Goal: Transaction & Acquisition: Purchase product/service

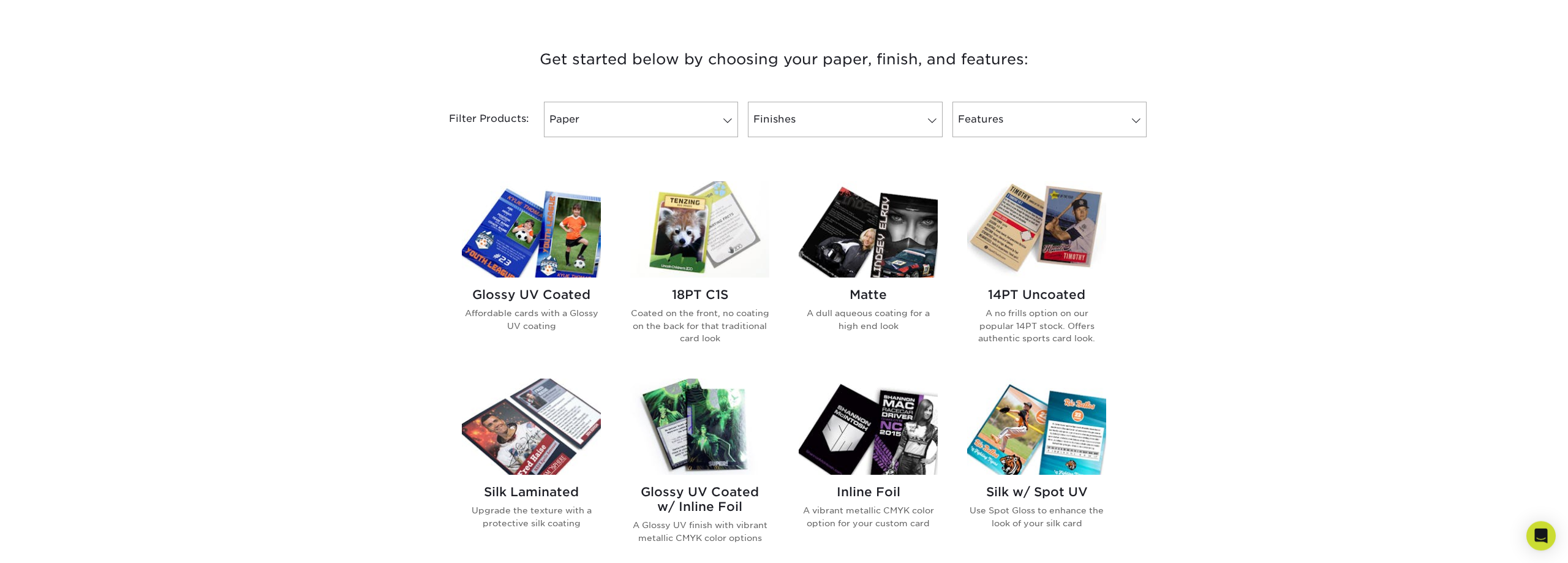
scroll to position [438, 0]
click at [732, 126] on span at bounding box center [727, 121] width 17 height 9
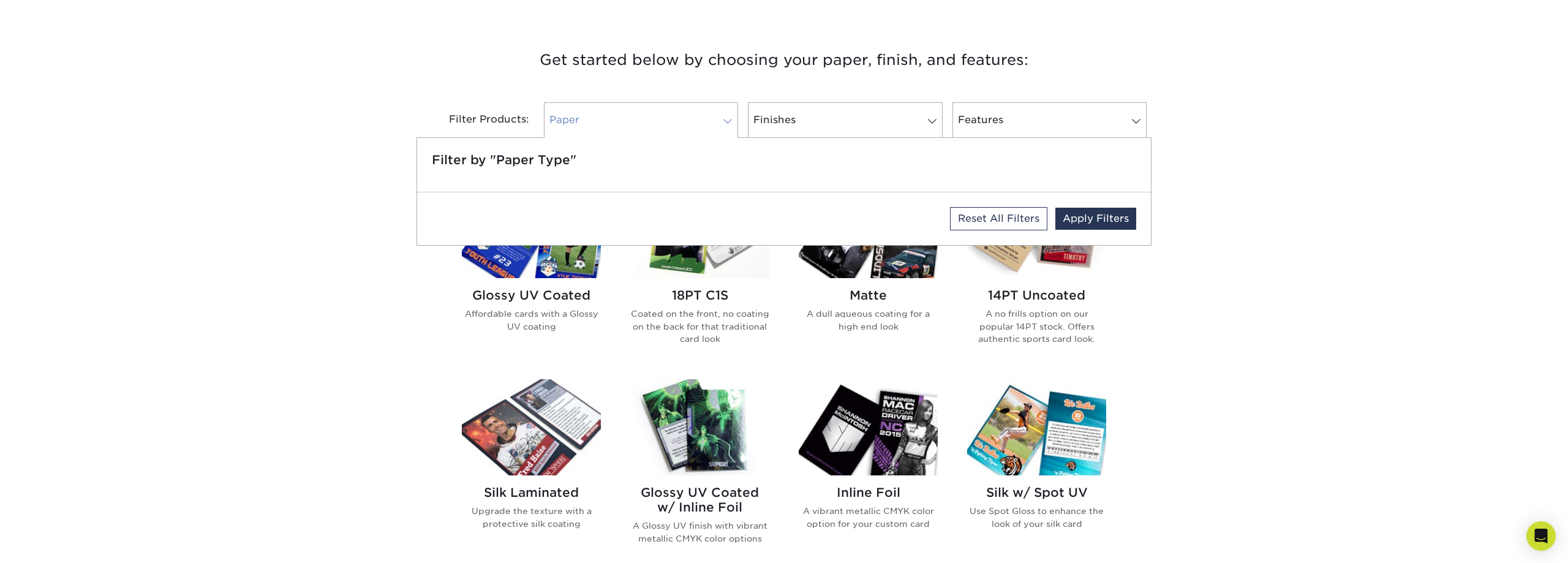
click at [732, 126] on span at bounding box center [727, 121] width 17 height 9
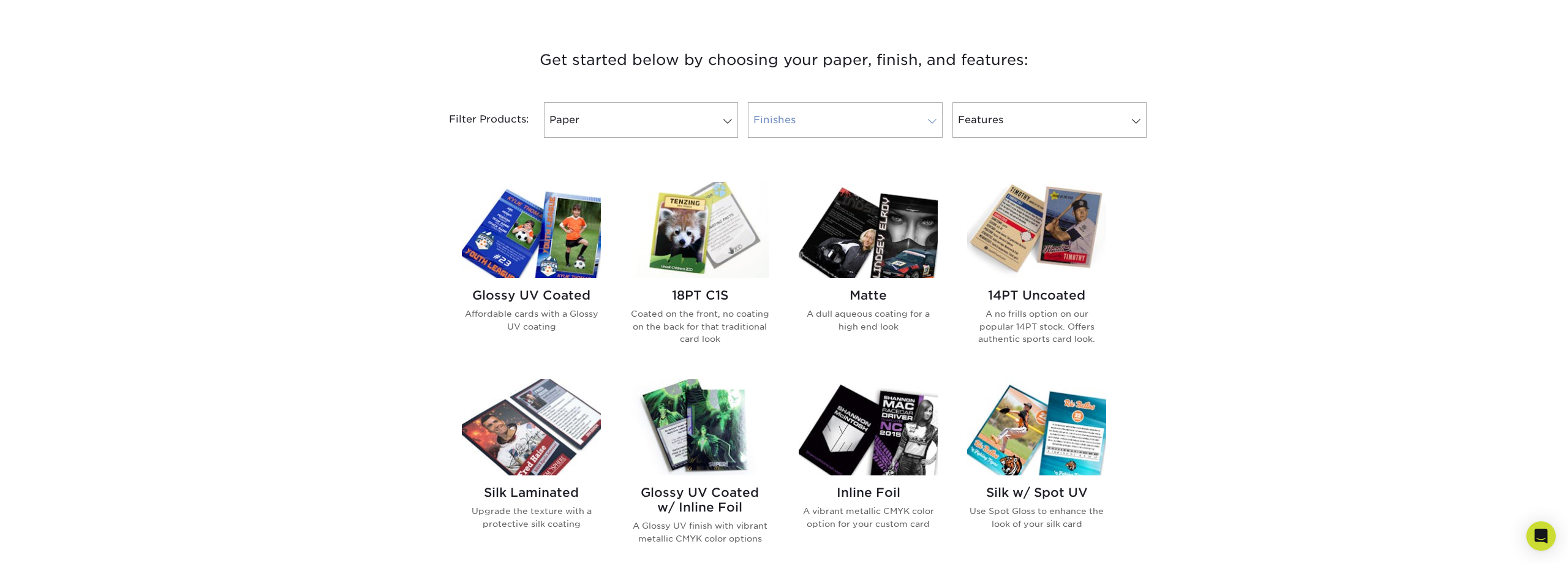
click at [927, 129] on link "Finishes" at bounding box center [845, 120] width 194 height 36
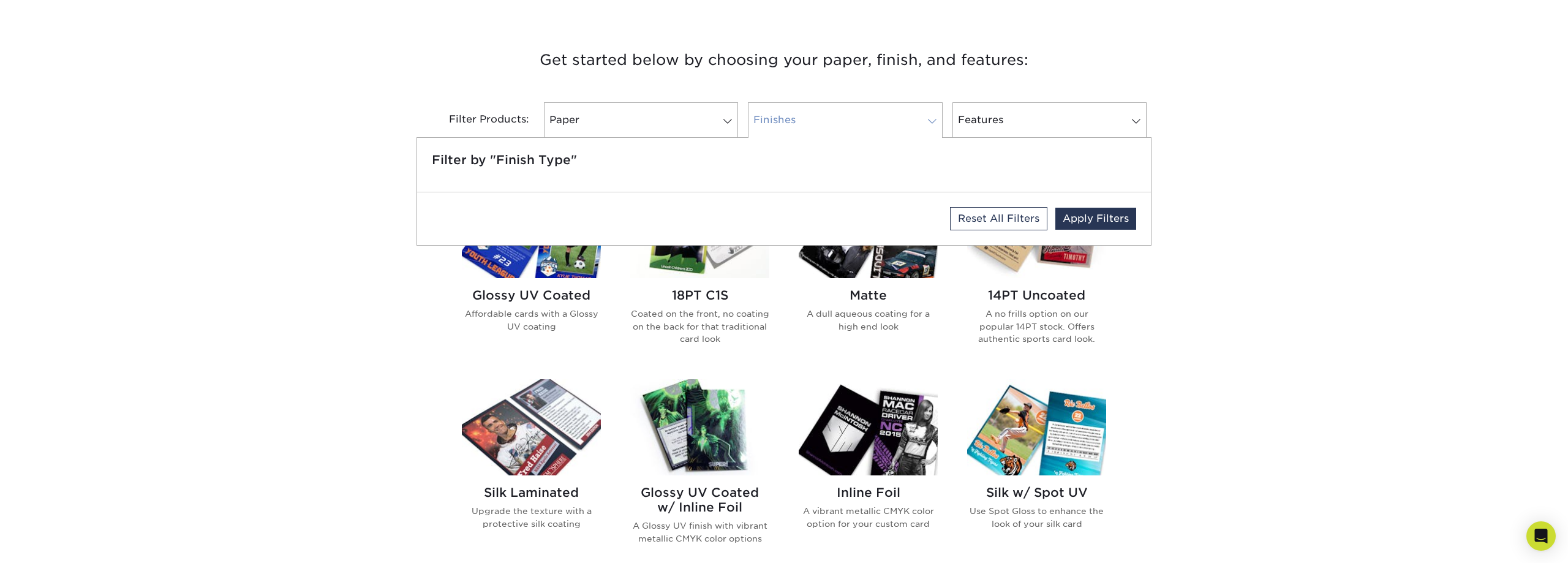
click at [927, 129] on link "Finishes" at bounding box center [845, 120] width 194 height 36
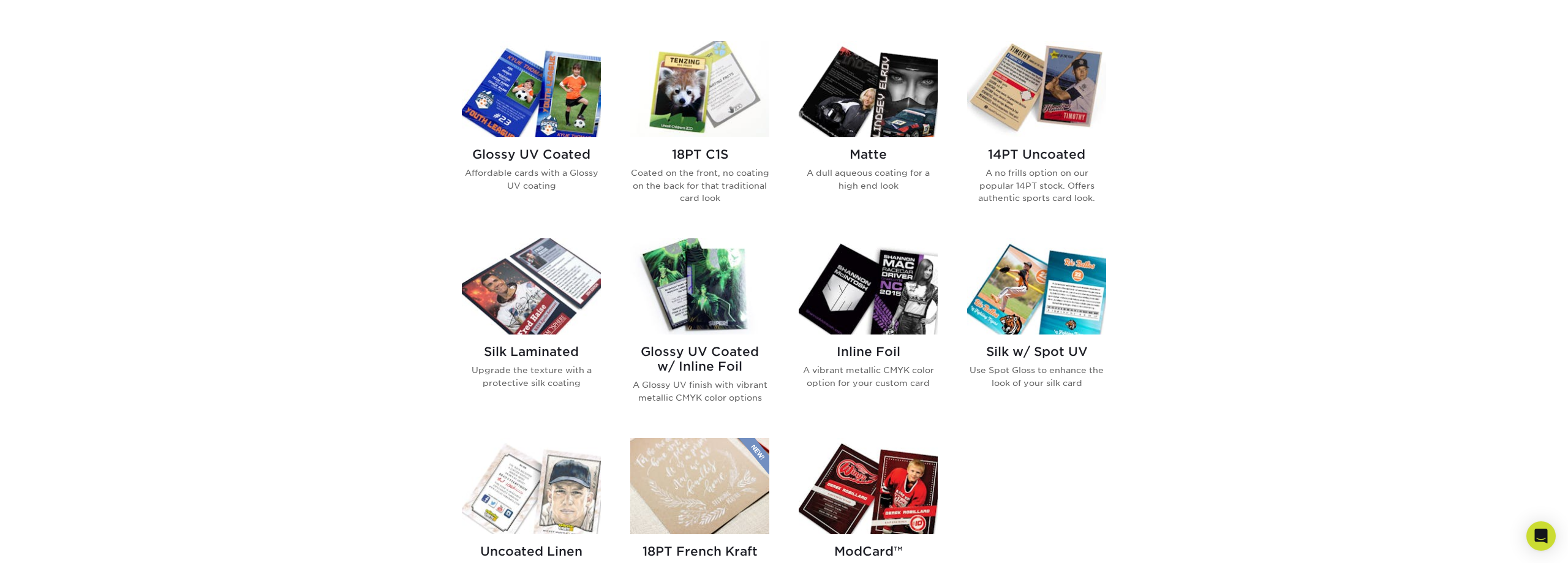
scroll to position [563, 0]
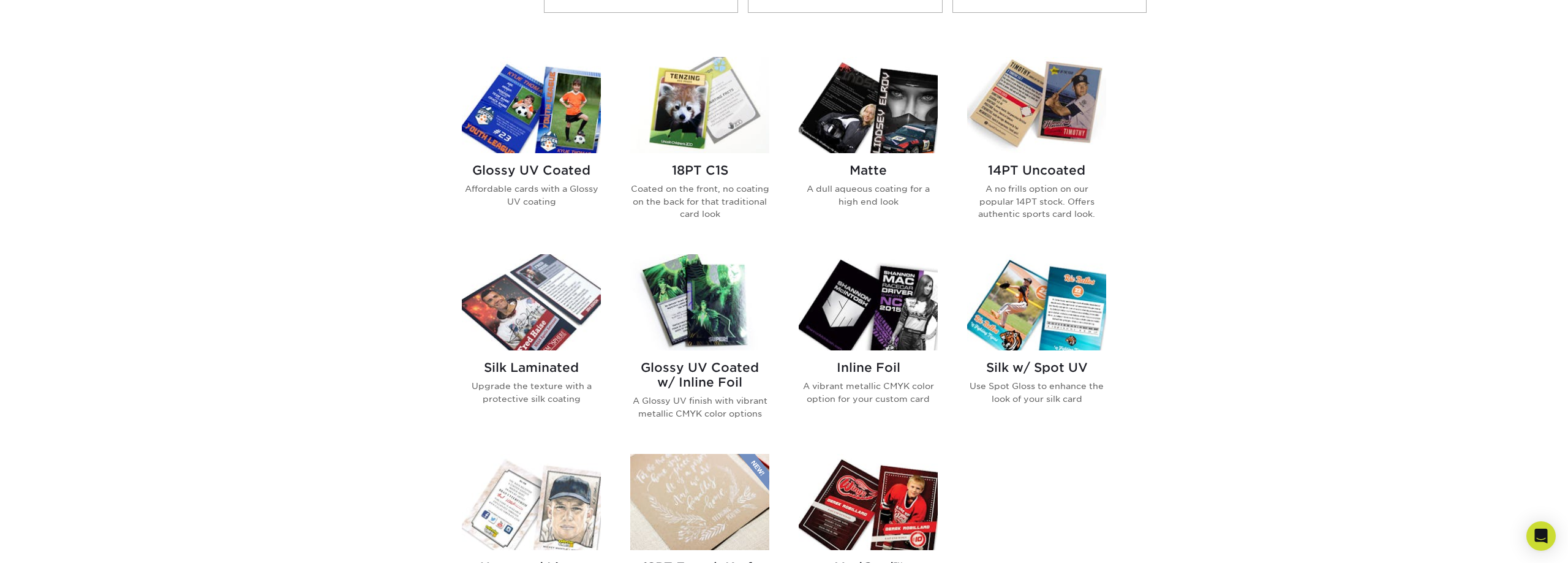
click at [677, 129] on img at bounding box center [700, 105] width 139 height 96
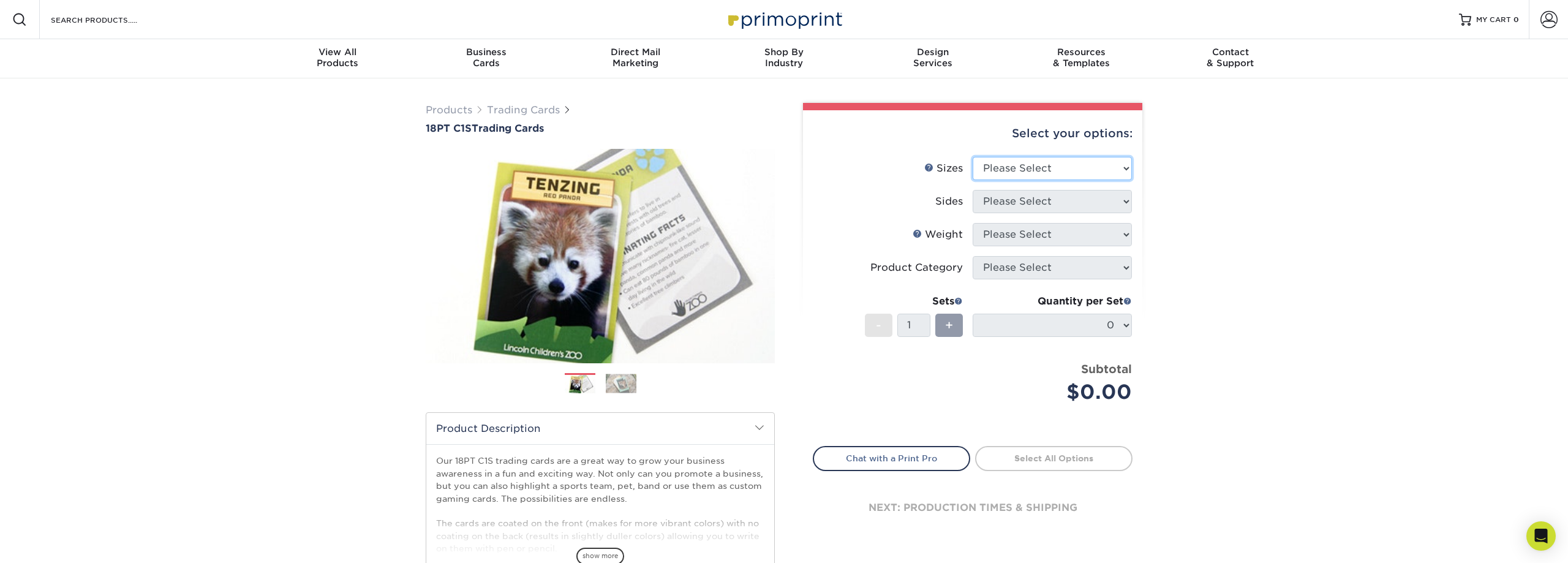
click at [973, 157] on select "Please Select 2.5" x 3.5"" at bounding box center [1053, 168] width 160 height 23
select select "2.50x3.50"
click option "2.5" x 3.5"" at bounding box center [0, 0] width 0 height 0
click at [973, 190] on select "Please Select Print Both Sides Print Front Only" at bounding box center [1053, 202] width 160 height 23
select select "13abbda7-1d64-4f25-8bb2-c179b224825d"
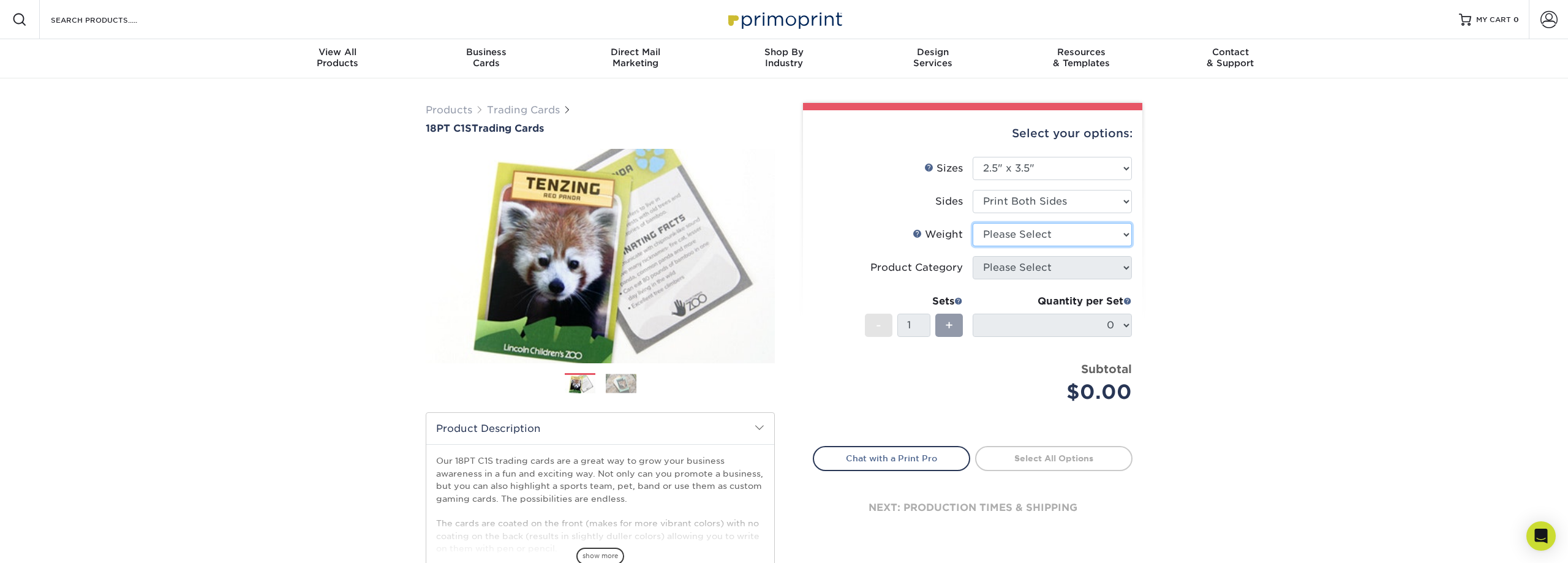
click at [973, 223] on select "Please Select 18PT C1S" at bounding box center [1053, 235] width 160 height 23
select select "18PTC1S"
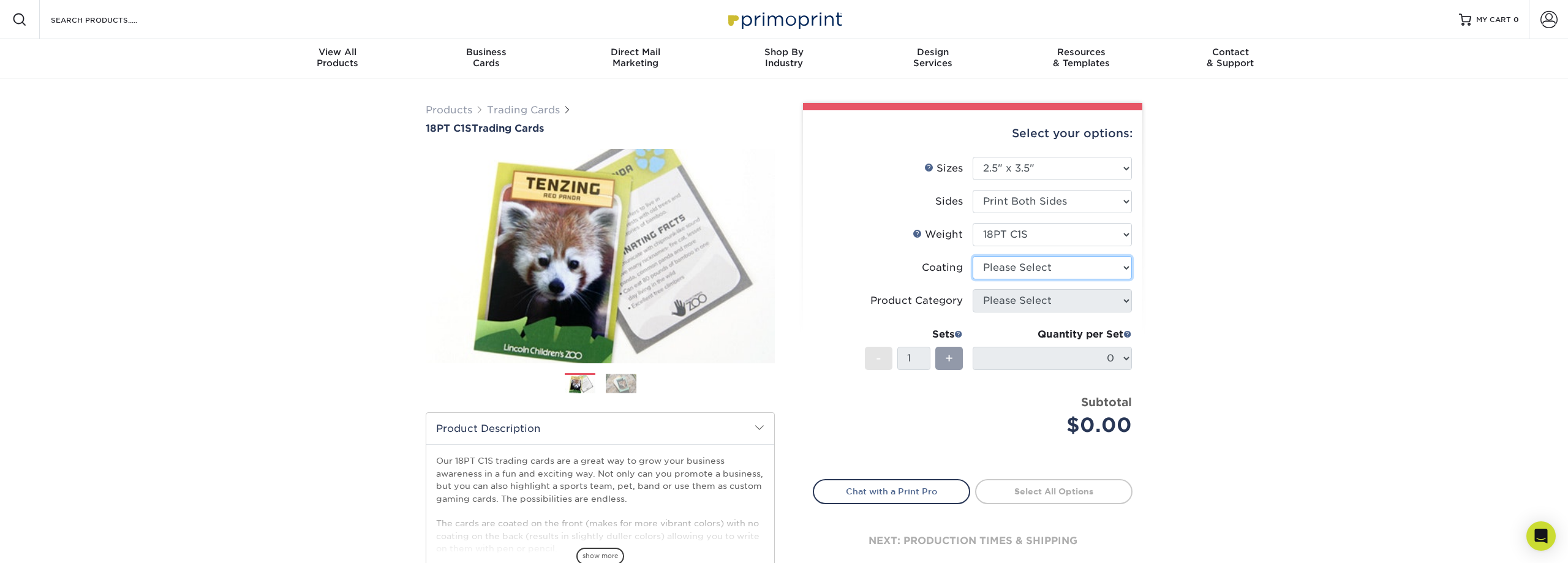
click at [973, 256] on select at bounding box center [1053, 268] width 160 height 23
select select "1e8116af-acfc-44b1-83dc-8181aa338834"
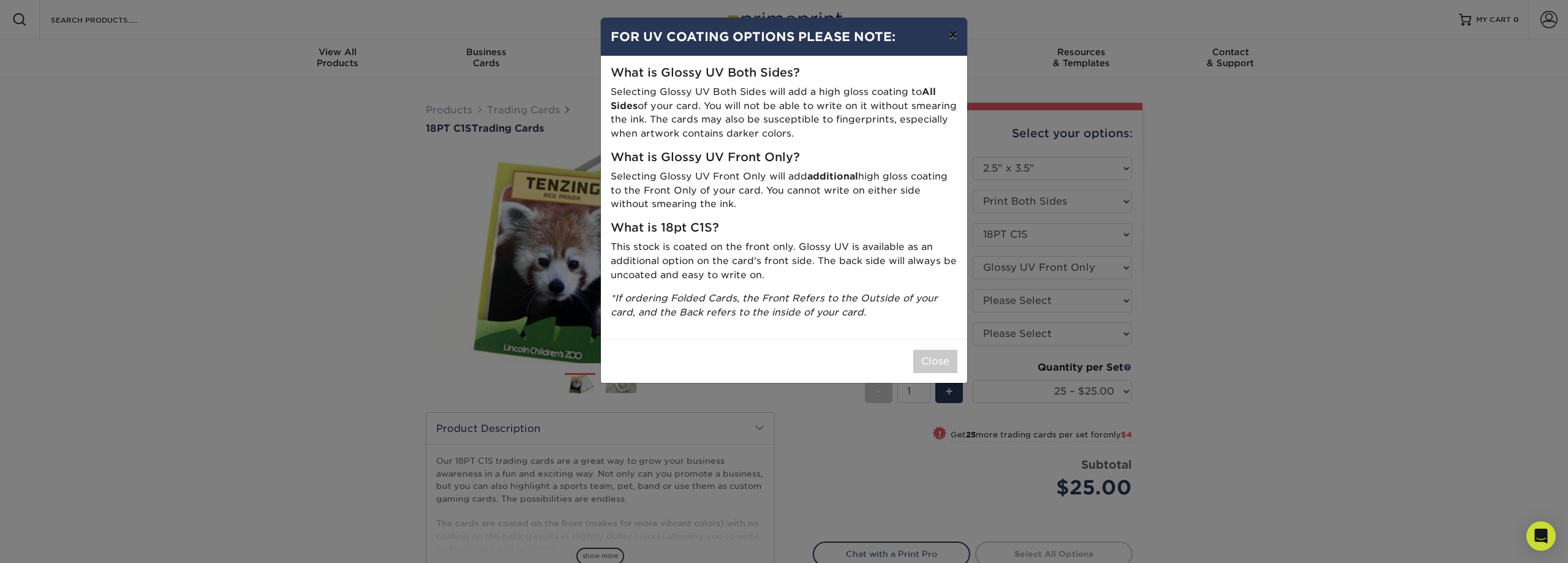
click at [949, 34] on button "×" at bounding box center [953, 35] width 28 height 35
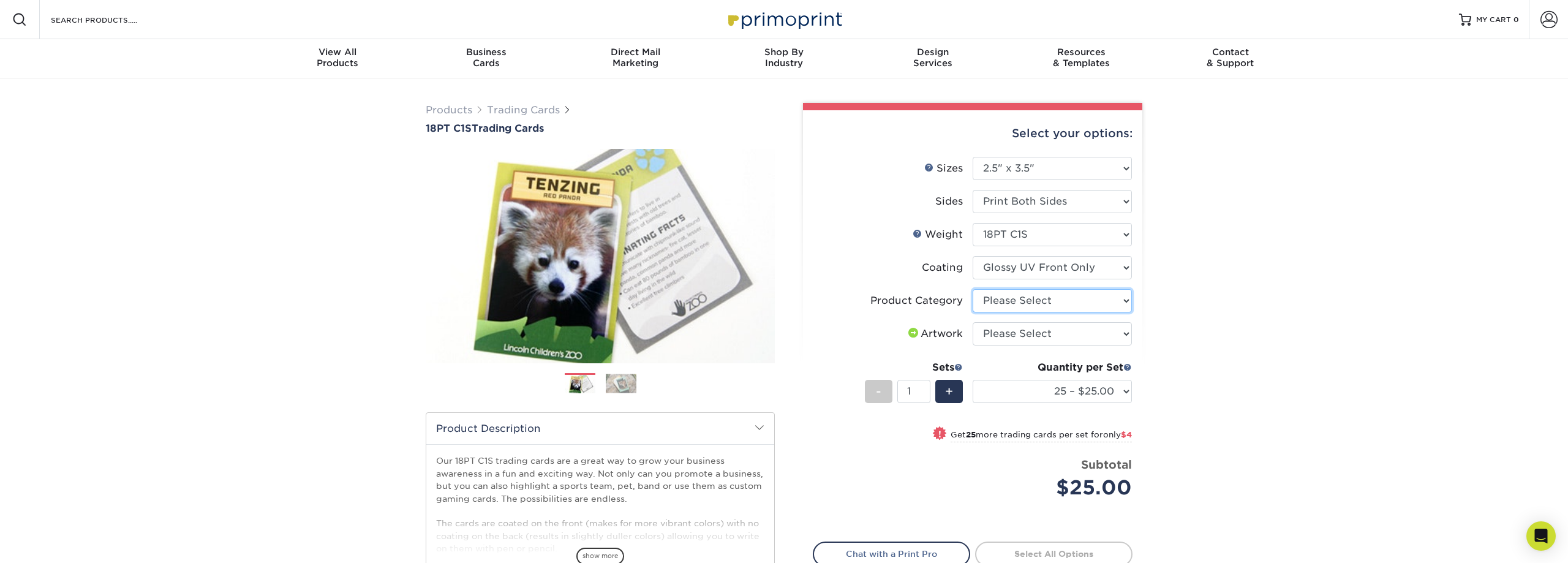
click at [973, 290] on select "Please Select Trading Cards" at bounding box center [1053, 301] width 160 height 23
select select "c2f9bce9-36c2-409d-b101-c29d9d031e18"
click option "Trading Cards" at bounding box center [0, 0] width 0 height 0
click at [973, 322] on select "Please Select I will upload files I need a design - $100" at bounding box center [1053, 334] width 160 height 23
select select "upload"
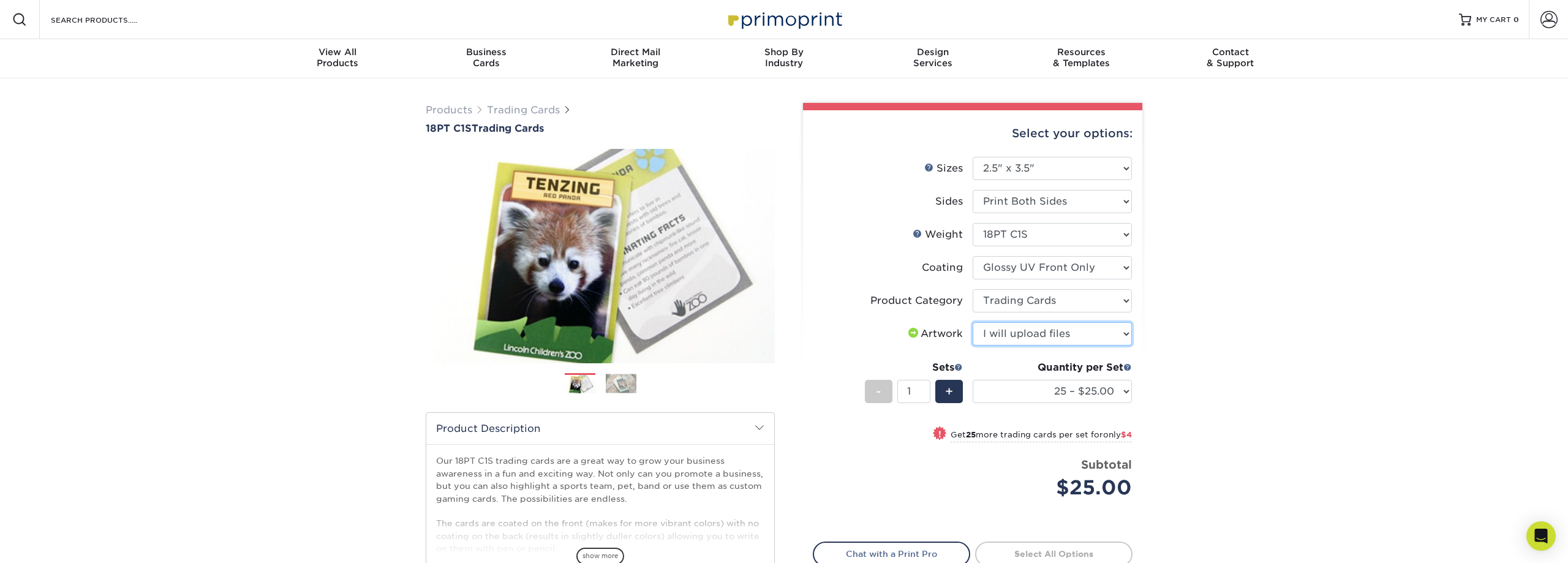
click option "I will upload files" at bounding box center [0, 0] width 0 height 0
click at [973, 380] on select "25 – $25.00 50 – $29.00 75 – $37.00 100 – $41.00 250 – $48.00 500 – $58.00 1000…" at bounding box center [1053, 392] width 160 height 23
select select "500 – $58.00"
click option "500 – $58.00" at bounding box center [0, 0] width 0 height 0
click at [1259, 325] on div "Products Trading Cards 18PT C1S Trading Cards Previous Next show more" at bounding box center [784, 399] width 1568 height 641
